Goal: Complete application form: Complete application form

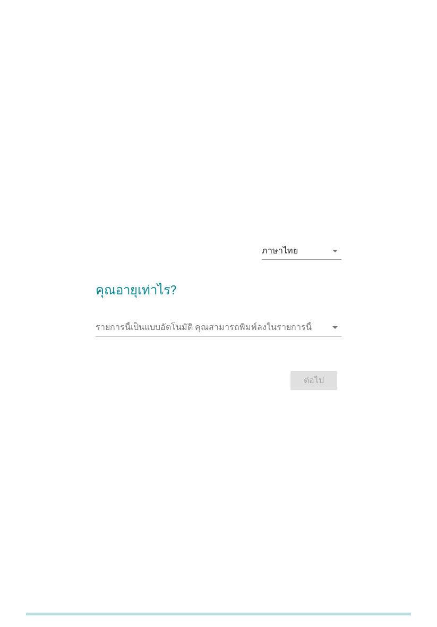
click at [330, 336] on div "รายการนี้เป็นแบบอัตโนมัติ [PERSON_NAME]พิมพ์ลงในรายการนี้ arrow_drop_down" at bounding box center [219, 327] width 246 height 17
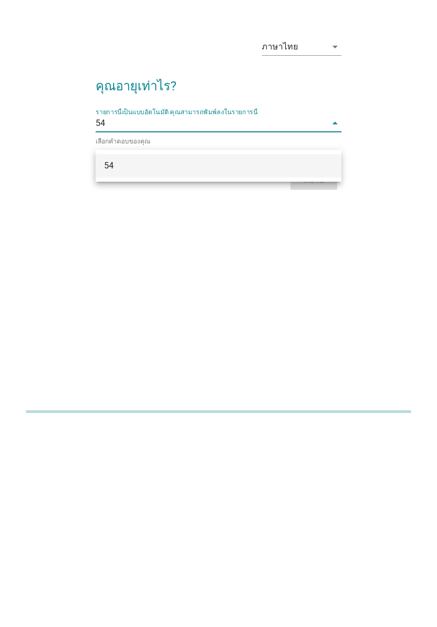
type input "54"
click at [317, 503] on div "ภาษาไทย arrow_drop_down คุณอายุเท่าไร? รายการนี้เป็นแบบอัตโนมัติ [PERSON_NAME]พ…" at bounding box center [218, 313] width 437 height 627
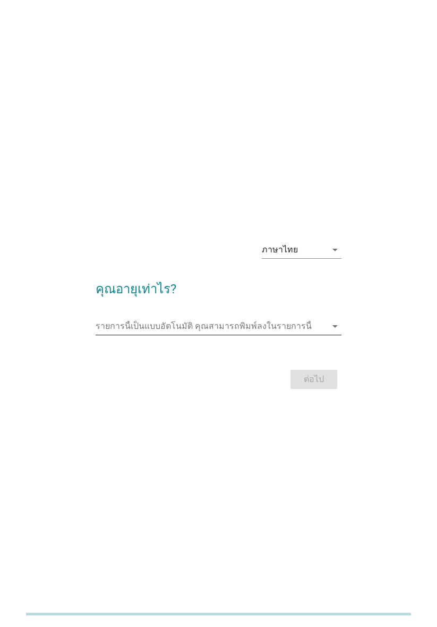
click at [332, 335] on div "รายการนี้เป็นแบบอัตโนมัติ [PERSON_NAME]พิมพ์ลงในรายการนี้ arrow_drop_down" at bounding box center [219, 326] width 246 height 17
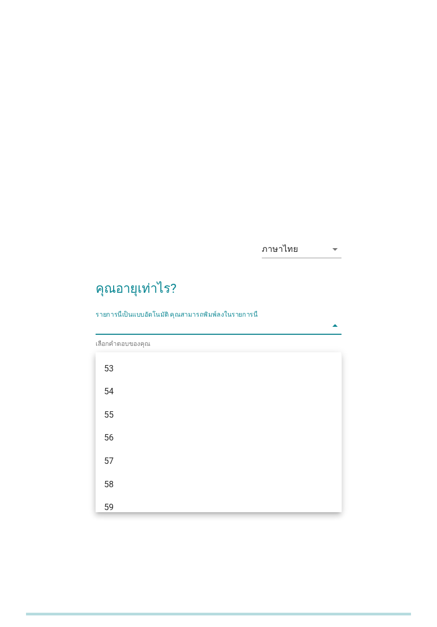
scroll to position [811, 0]
click at [121, 396] on div "54" at bounding box center [209, 391] width 210 height 13
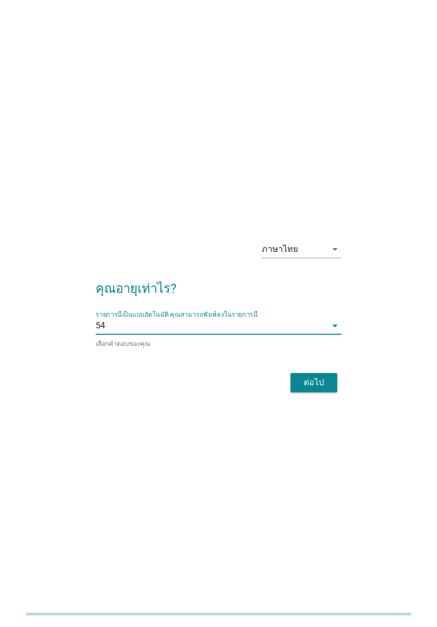
click at [420, 343] on div "ภาษาไทย arrow_drop_down คุณอายุเท่าไร? รายการนี้เป็นแบบอัตโนมัติ [PERSON_NAME]พ…" at bounding box center [219, 313] width 412 height 197
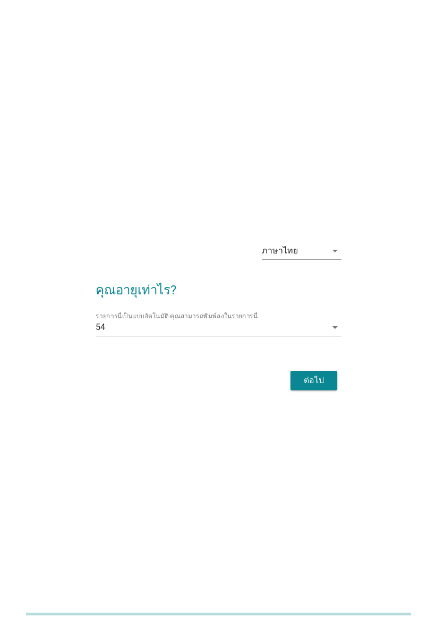
click at [322, 387] on div "ต่อไป" at bounding box center [314, 380] width 30 height 13
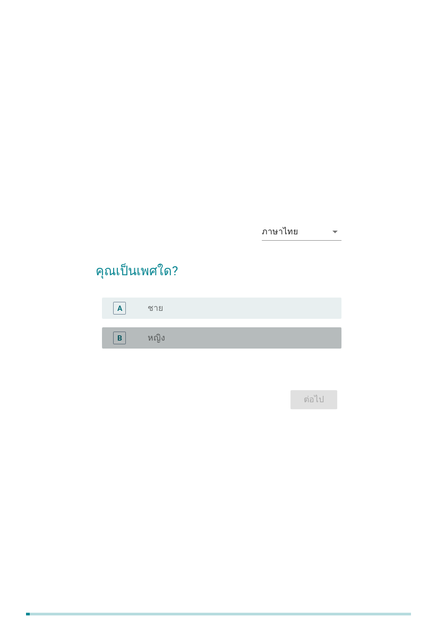
click at [161, 343] on label "หญิง" at bounding box center [157, 338] width 18 height 11
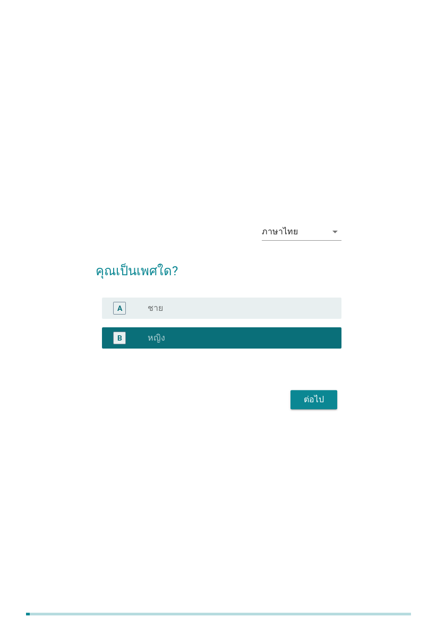
click at [315, 406] on div "ต่อไป" at bounding box center [314, 399] width 30 height 13
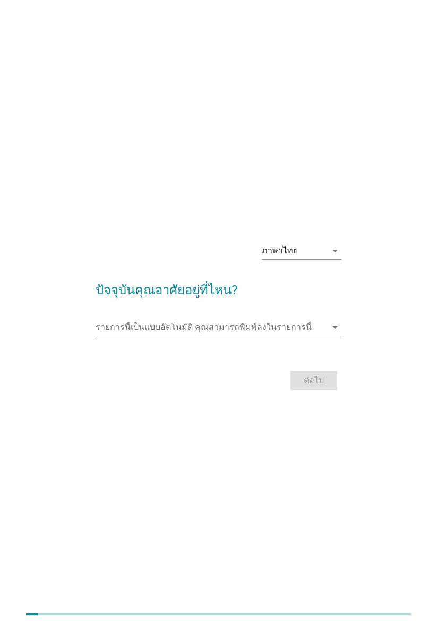
click at [334, 336] on div "รายการนี้เป็นแบบอัตโนมัติ [PERSON_NAME]พิมพ์ลงในรายการนี้ arrow_drop_down" at bounding box center [219, 327] width 246 height 17
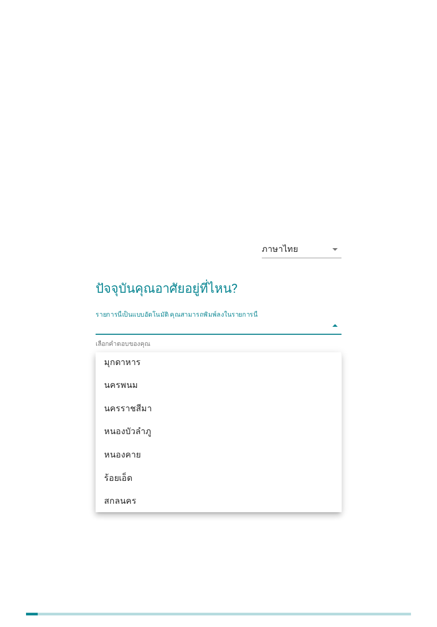
scroll to position [195, 0]
click at [402, 380] on div "ภาษาไทย arrow_drop_down ปัจจุบันคุณอาศัยอยู่ที่ไหน? รายการนี้เป็นแบบอัตโนมัติ […" at bounding box center [218, 314] width 395 height 180
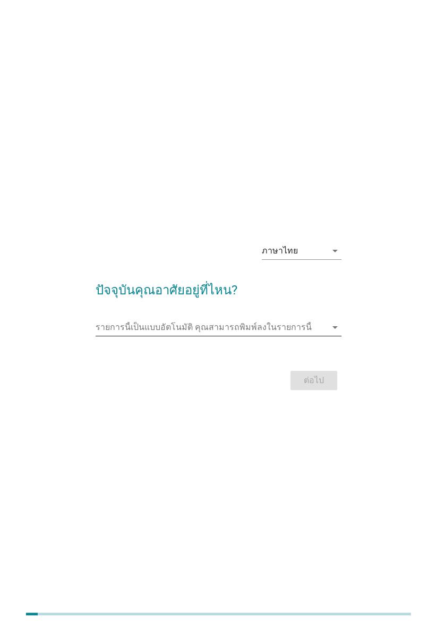
click at [338, 336] on div "รายการนี้เป็นแบบอัตโนมัติ [PERSON_NAME]พิมพ์ลงในรายการนี้ arrow_drop_down" at bounding box center [219, 327] width 246 height 17
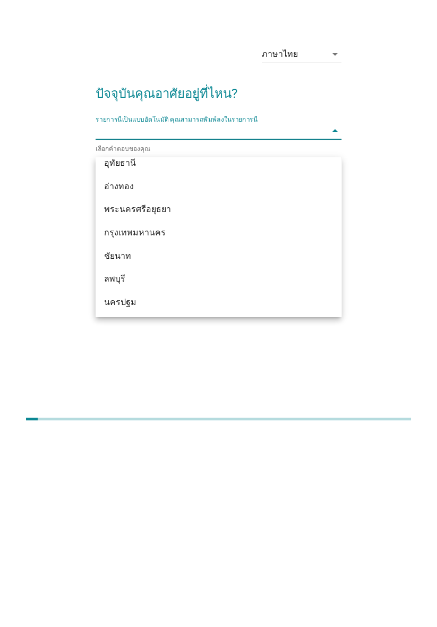
scroll to position [845, 0]
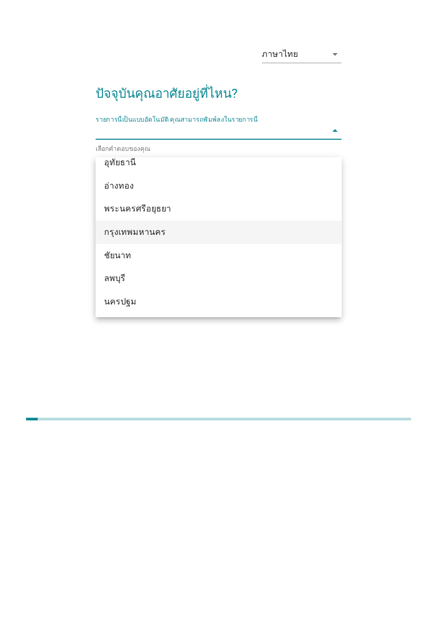
click at [140, 432] on div "กรุงเทพมหานคร" at bounding box center [209, 427] width 210 height 13
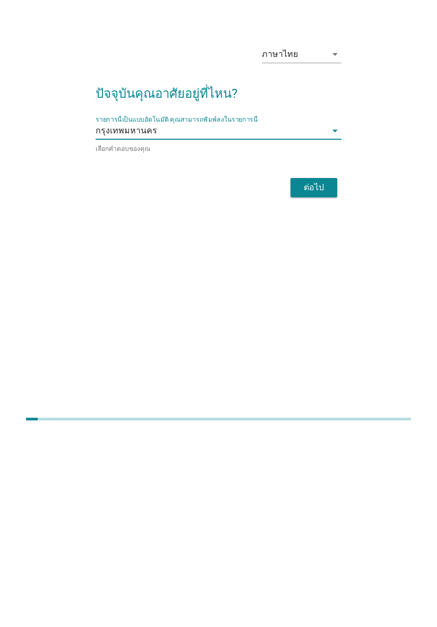
click at [311, 389] on div "ต่อไป" at bounding box center [314, 382] width 30 height 13
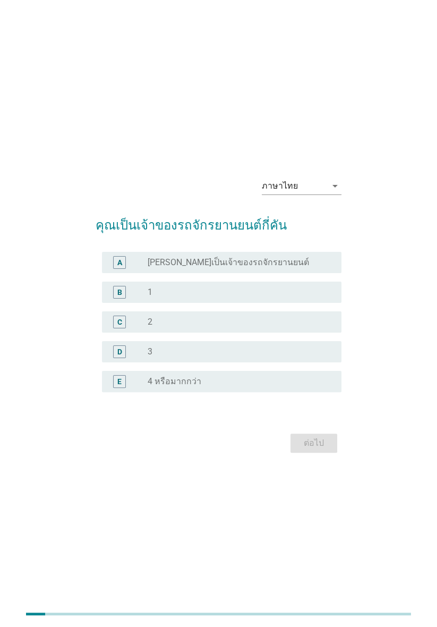
scroll to position [0, 0]
click at [181, 269] on label "[PERSON_NAME]เป็นเจ้าของรถจักรยานยนต์" at bounding box center [229, 263] width 162 height 11
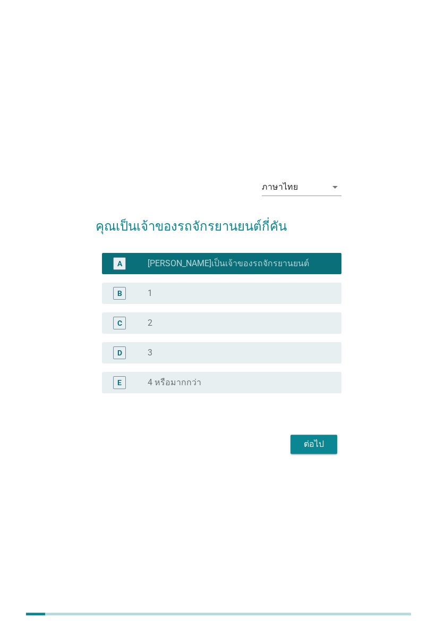
click at [314, 451] on div "ต่อไป" at bounding box center [314, 444] width 30 height 13
